Goal: Information Seeking & Learning: Find specific fact

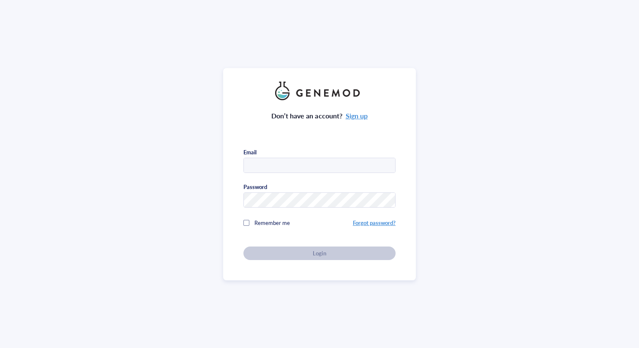
type input "s.ball23@imperial.ac.uk"
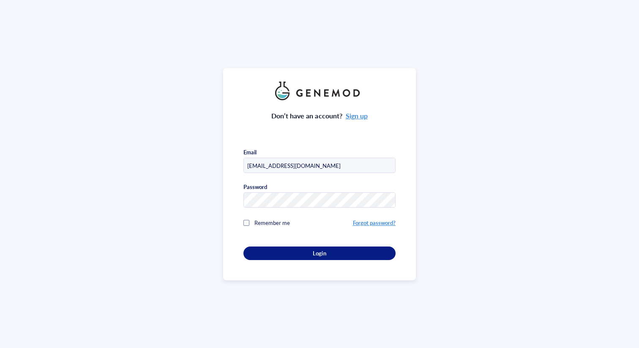
click at [281, 253] on div "Don’t have an account? Sign up Email s.ball23@imperial.ac.uk Password Remember …" at bounding box center [320, 180] width 152 height 160
click at [294, 252] on div "Login" at bounding box center [319, 254] width 125 height 8
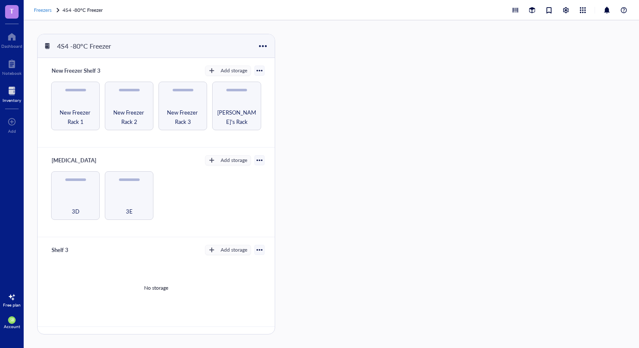
click at [37, 8] on span "Freezers" at bounding box center [43, 9] width 18 height 7
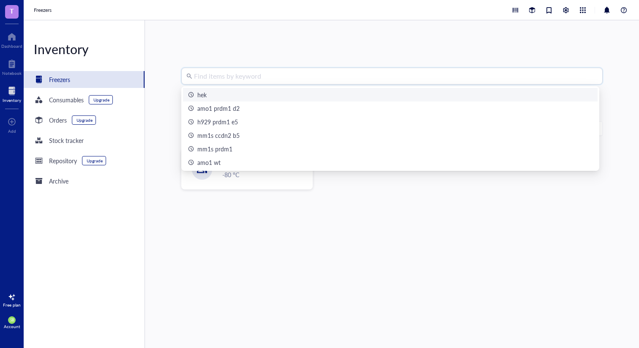
click at [201, 76] on input "search" at bounding box center [396, 76] width 404 height 16
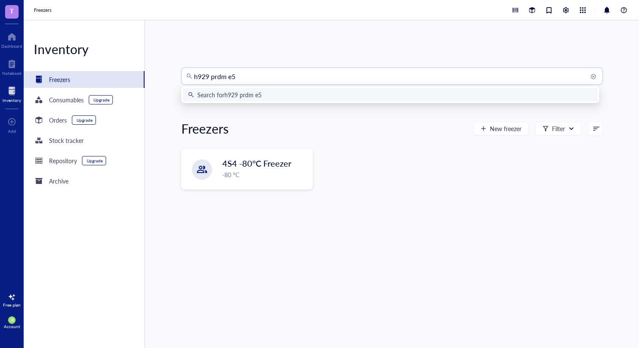
type input "h929 prdm1 e5"
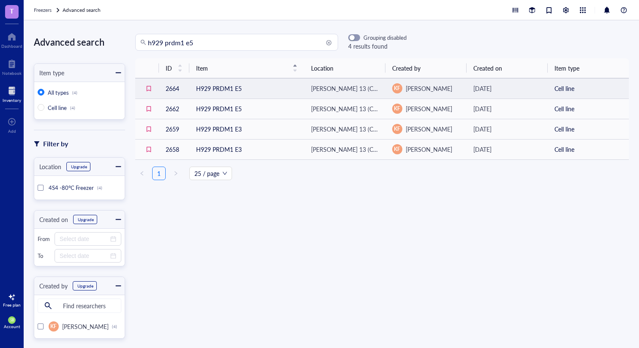
click at [258, 92] on td "H929 PRDM1 E5" at bounding box center [246, 88] width 115 height 20
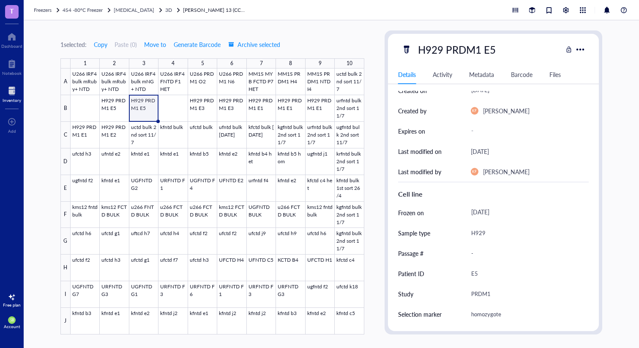
scroll to position [112, 0]
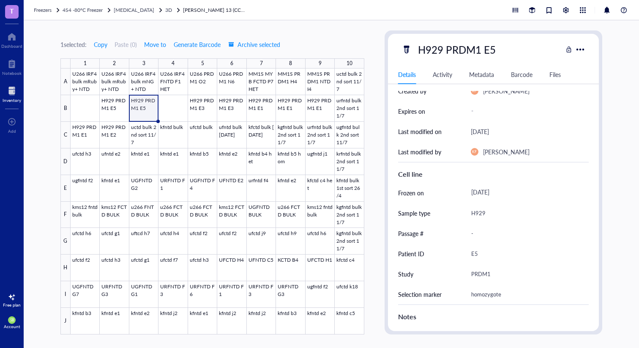
click at [115, 106] on div at bounding box center [218, 202] width 294 height 266
click at [203, 110] on div at bounding box center [218, 202] width 294 height 266
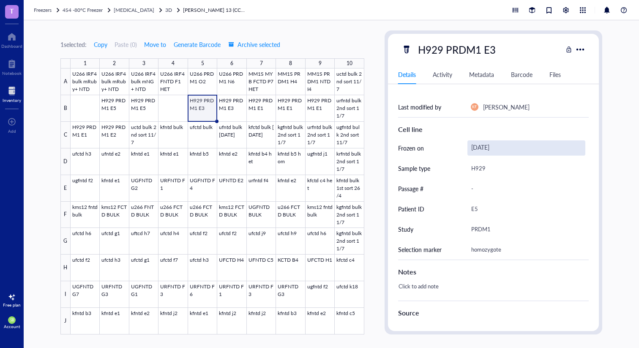
scroll to position [157, 0]
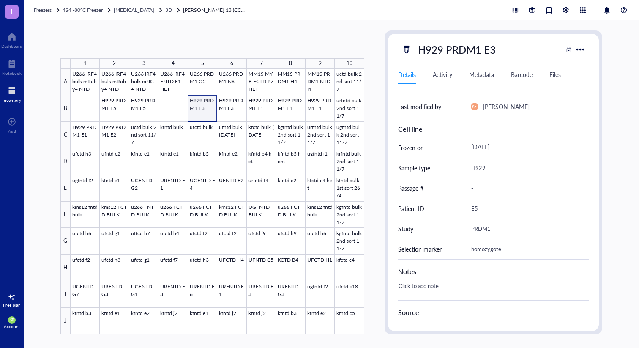
click at [217, 109] on div at bounding box center [218, 202] width 294 height 266
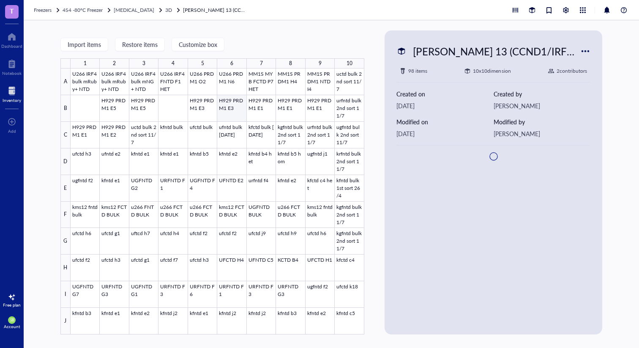
click at [232, 109] on div at bounding box center [218, 202] width 294 height 266
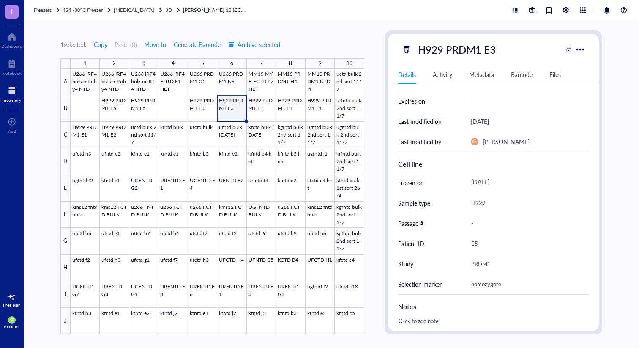
scroll to position [123, 0]
